Goal: Find specific page/section: Find specific page/section

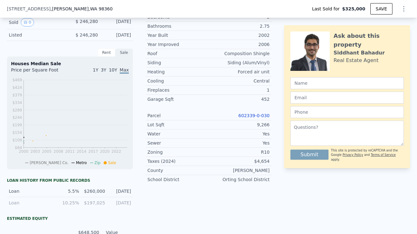
scroll to position [0, 3]
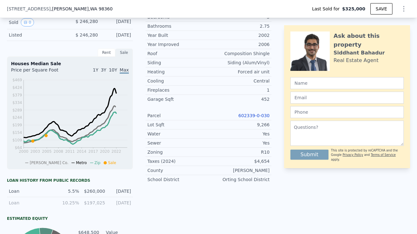
click at [255, 116] on link "602339-0-030" at bounding box center [253, 115] width 31 height 5
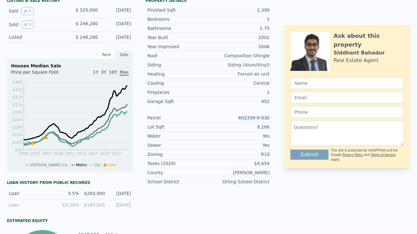
scroll to position [0, 0]
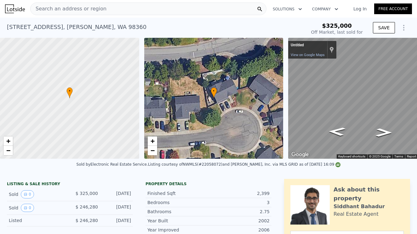
click at [83, 11] on span "Search an address or region" at bounding box center [69, 9] width 76 height 8
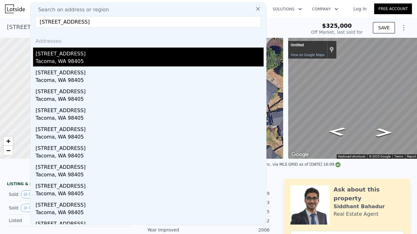
type input "[STREET_ADDRESS]"
click at [64, 58] on div "Tacoma, WA 98405" at bounding box center [150, 62] width 228 height 9
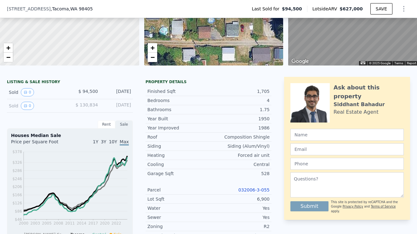
scroll to position [99, 0]
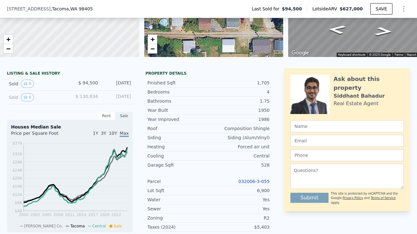
click at [255, 183] on link "032006-3-055" at bounding box center [253, 181] width 31 height 5
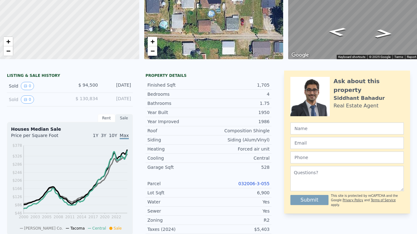
scroll to position [0, 0]
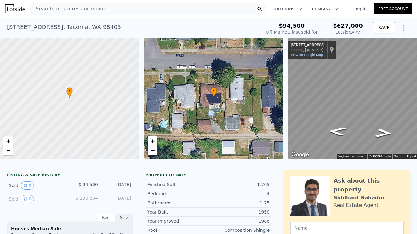
click at [90, 9] on span "Search an address or region" at bounding box center [69, 9] width 76 height 8
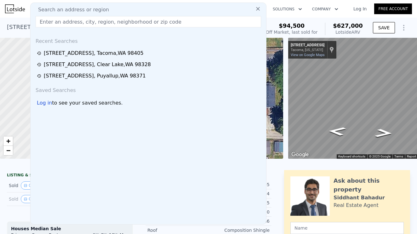
click at [112, 8] on div "Search an address or region" at bounding box center [148, 10] width 230 height 8
click at [50, 25] on input "text" at bounding box center [148, 21] width 225 height 11
paste input "[STREET_ADDRESS][PERSON_NAME]"
type input "[STREET_ADDRESS][PERSON_NAME]"
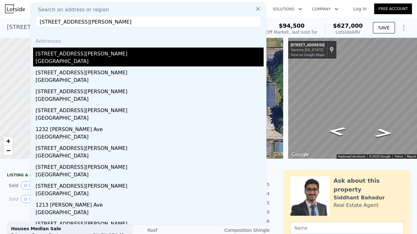
click at [66, 59] on div "[GEOGRAPHIC_DATA]" at bounding box center [150, 62] width 228 height 9
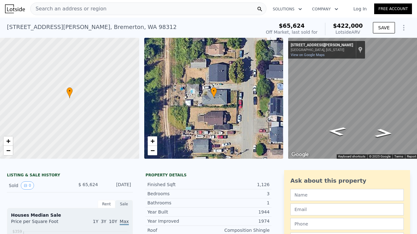
click at [105, 10] on div "Search an address or region" at bounding box center [148, 9] width 236 height 13
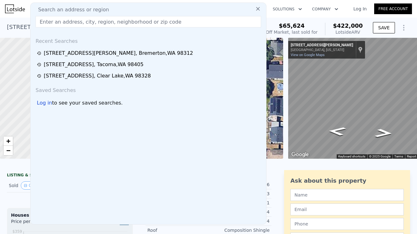
click at [48, 19] on input "text" at bounding box center [148, 21] width 225 height 11
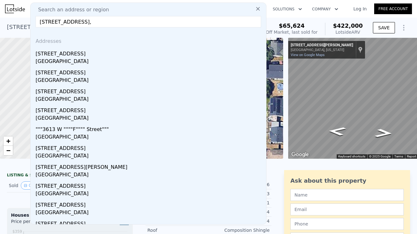
type input "[STREET_ADDRESS],"
click at [53, 76] on div "[STREET_ADDRESS]" at bounding box center [150, 71] width 228 height 10
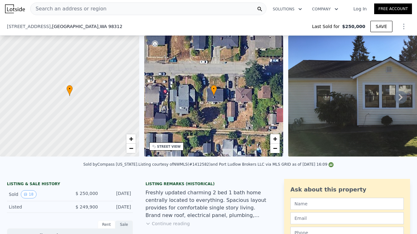
type input "-$ 267,513"
